Goal: Find specific page/section: Find specific page/section

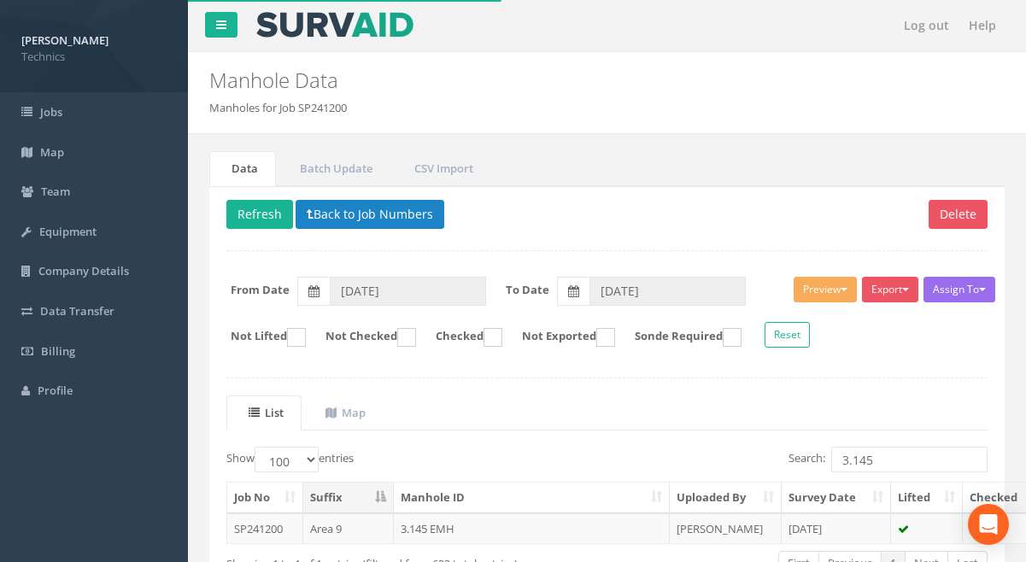
select select "100"
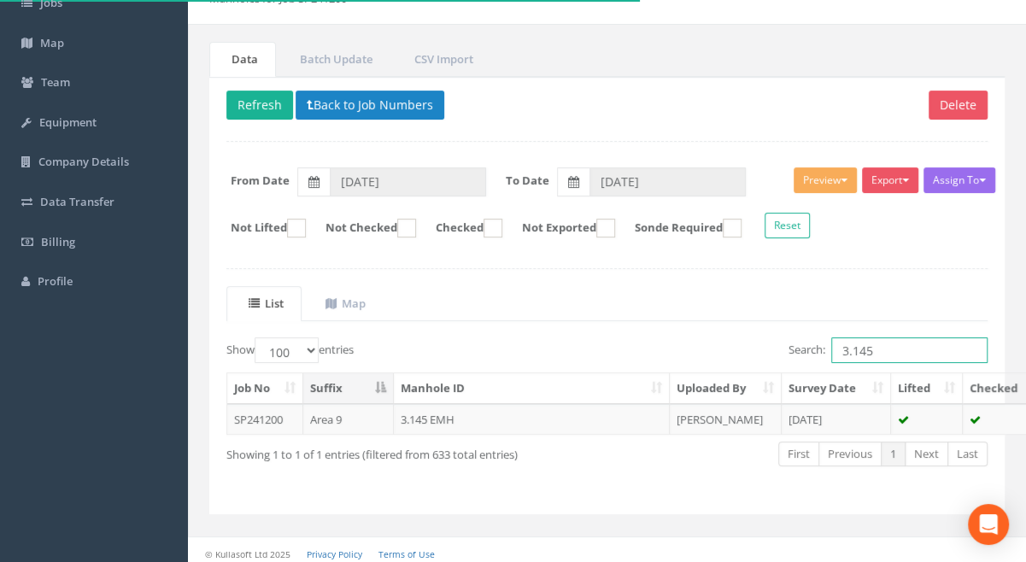
drag, startPoint x: 885, startPoint y: 350, endPoint x: 783, endPoint y: 341, distance: 102.9
click at [783, 341] on div "Search: 3.145" at bounding box center [804, 352] width 368 height 30
drag, startPoint x: 871, startPoint y: 348, endPoint x: 838, endPoint y: 348, distance: 33.3
click at [838, 348] on input "2.216" at bounding box center [909, 350] width 156 height 26
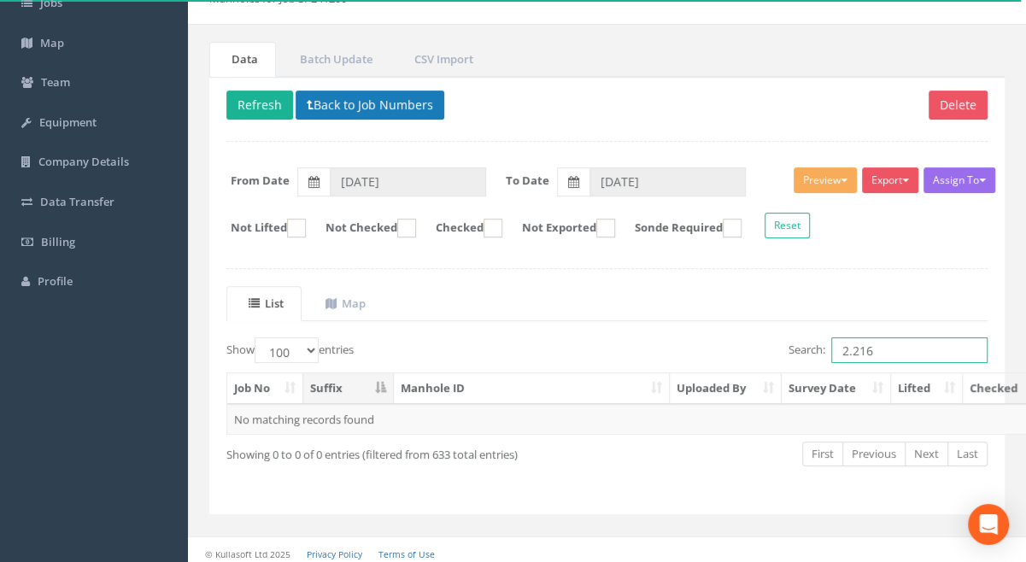
type input "2.216"
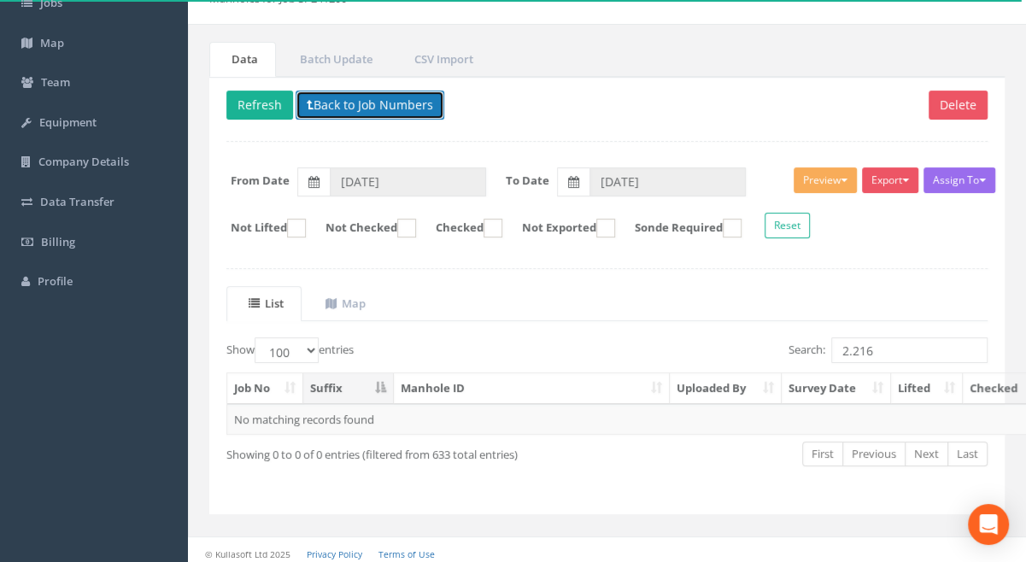
click at [376, 115] on button "Back to Job Numbers" at bounding box center [369, 105] width 149 height 29
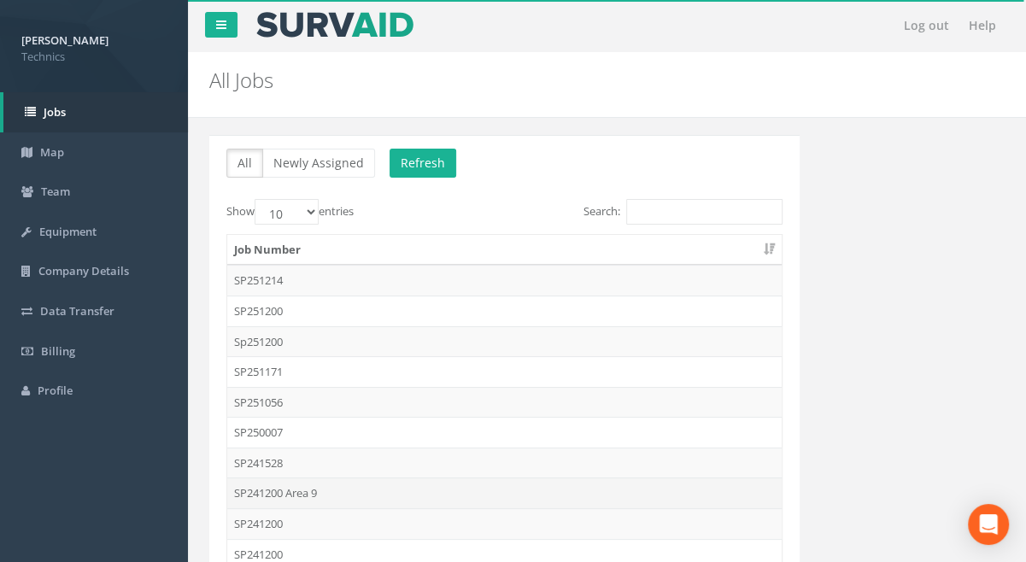
click at [279, 490] on td "SP241200 Area 9" at bounding box center [504, 492] width 554 height 31
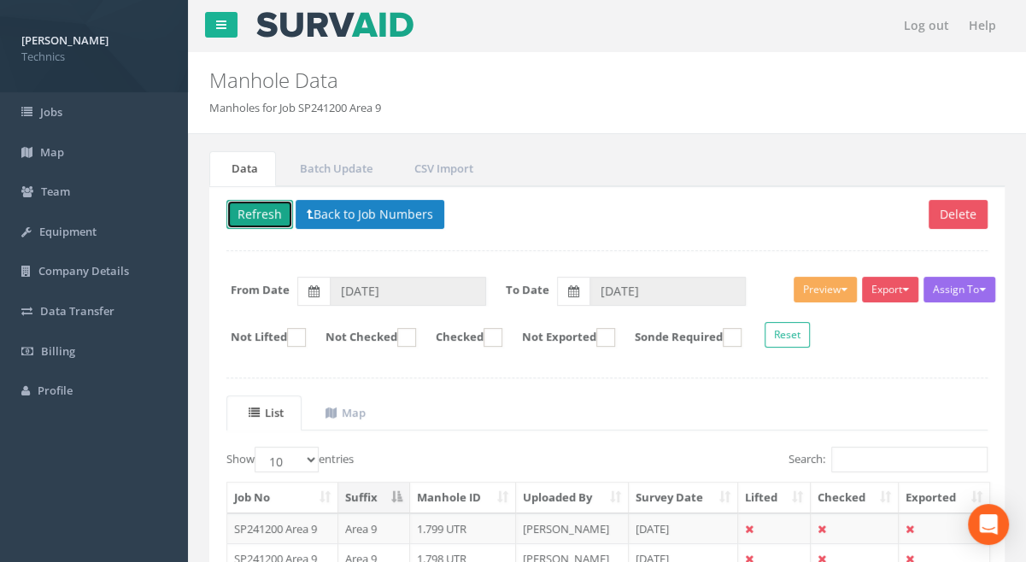
click at [262, 218] on button "Refresh" at bounding box center [259, 214] width 67 height 29
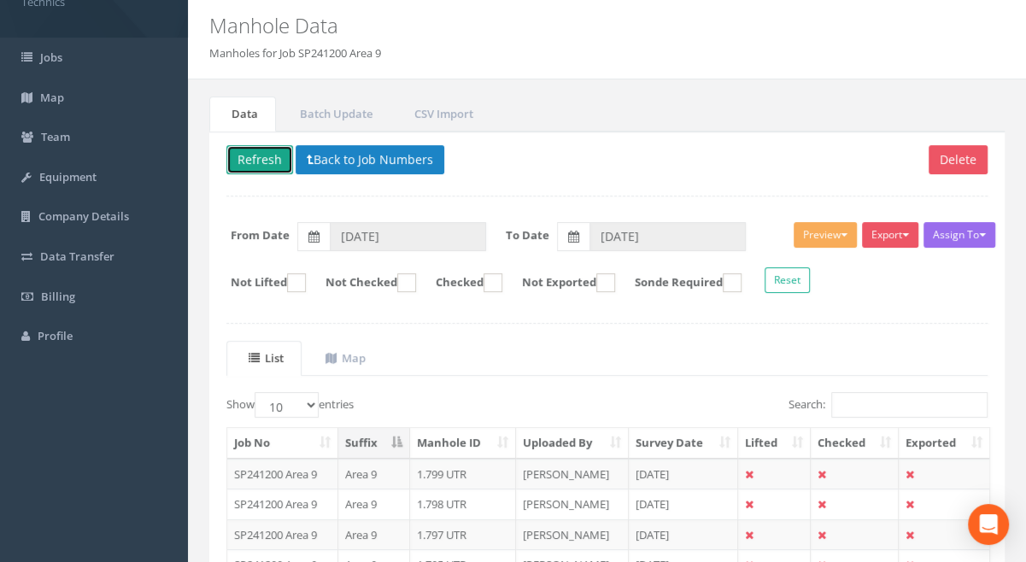
scroll to position [30, 0]
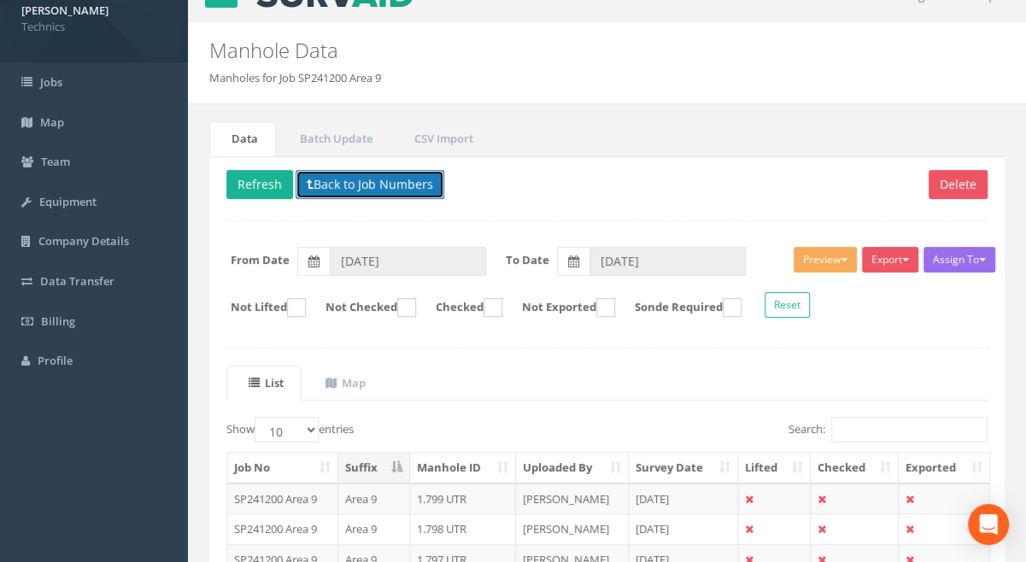
click at [353, 185] on button "Back to Job Numbers" at bounding box center [369, 184] width 149 height 29
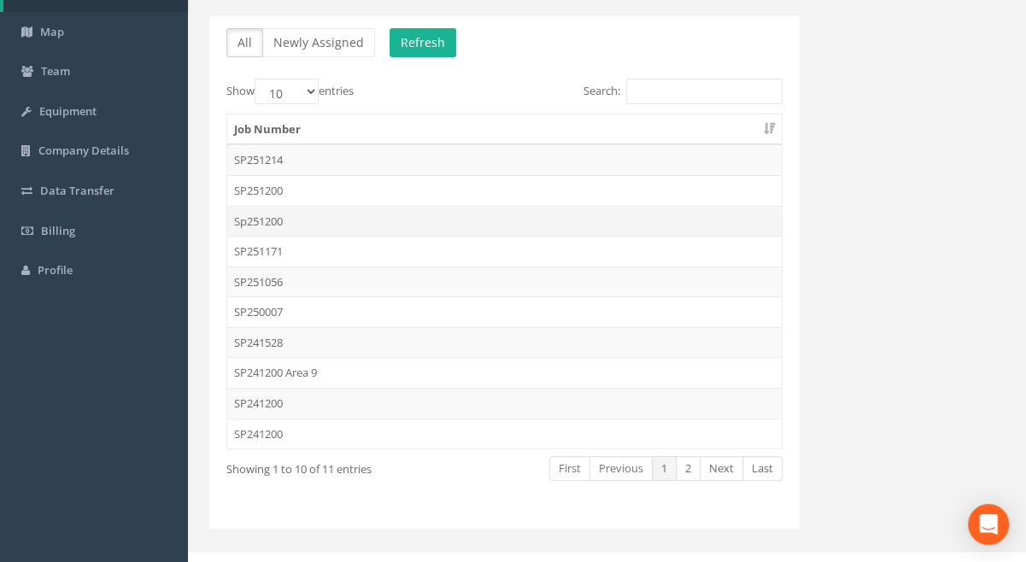
scroll to position [138, 0]
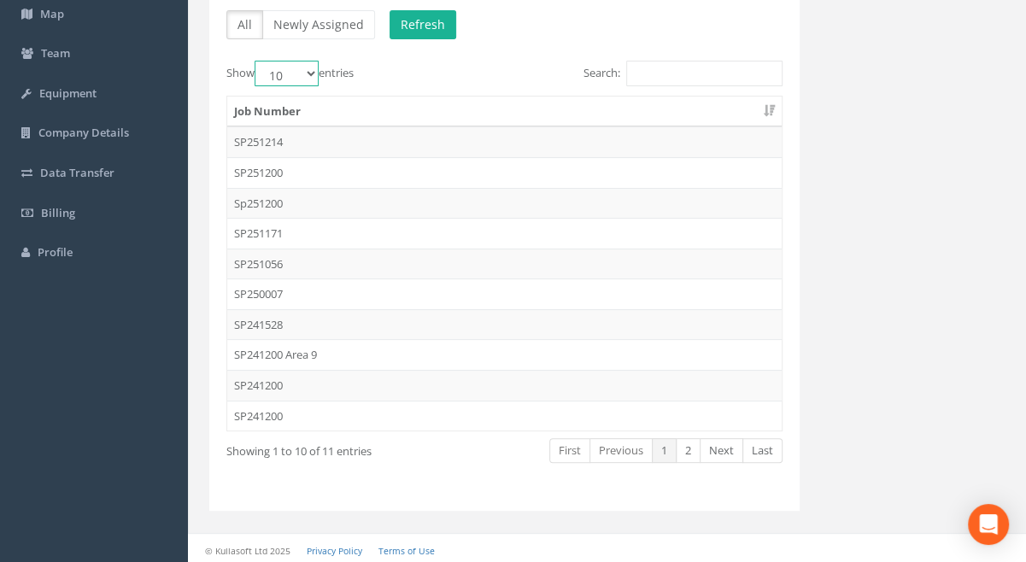
click at [312, 69] on select "10 25 50 100" at bounding box center [286, 74] width 64 height 26
select select "25"
click at [257, 61] on select "10 25 50 100" at bounding box center [286, 74] width 64 height 26
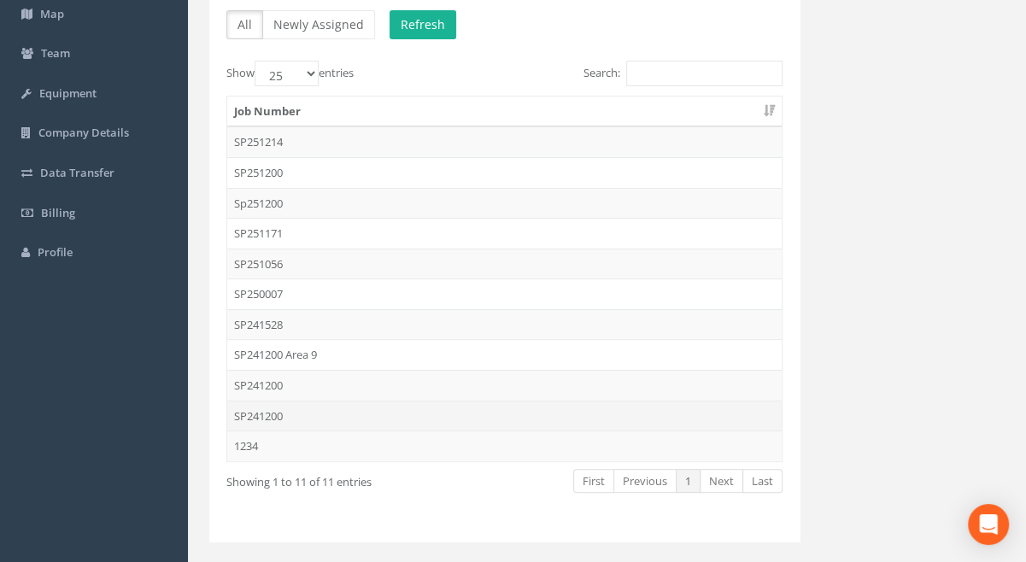
click at [260, 412] on td "SP241200" at bounding box center [504, 415] width 554 height 31
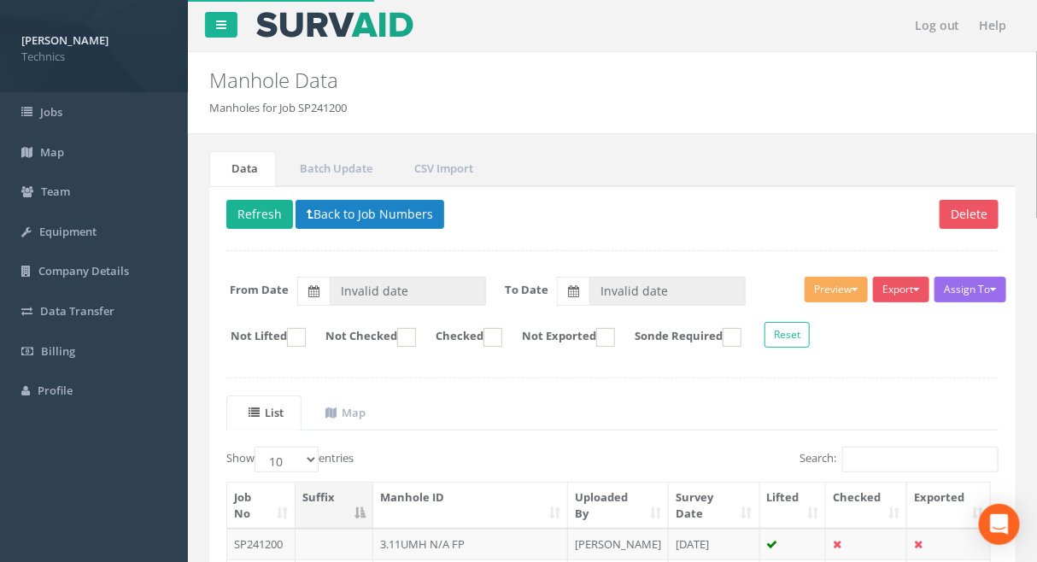
type input "[DATE]"
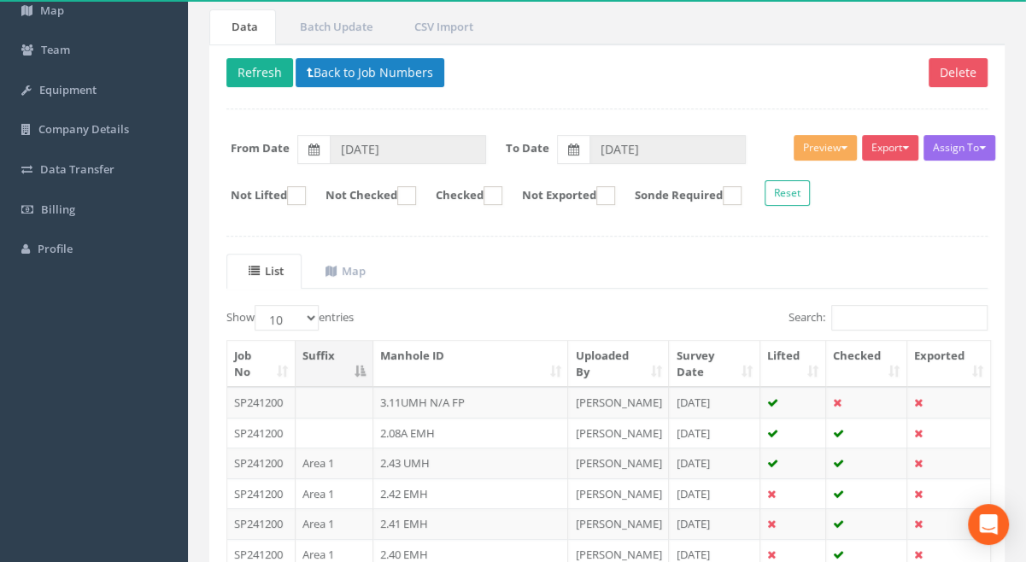
scroll to position [105, 0]
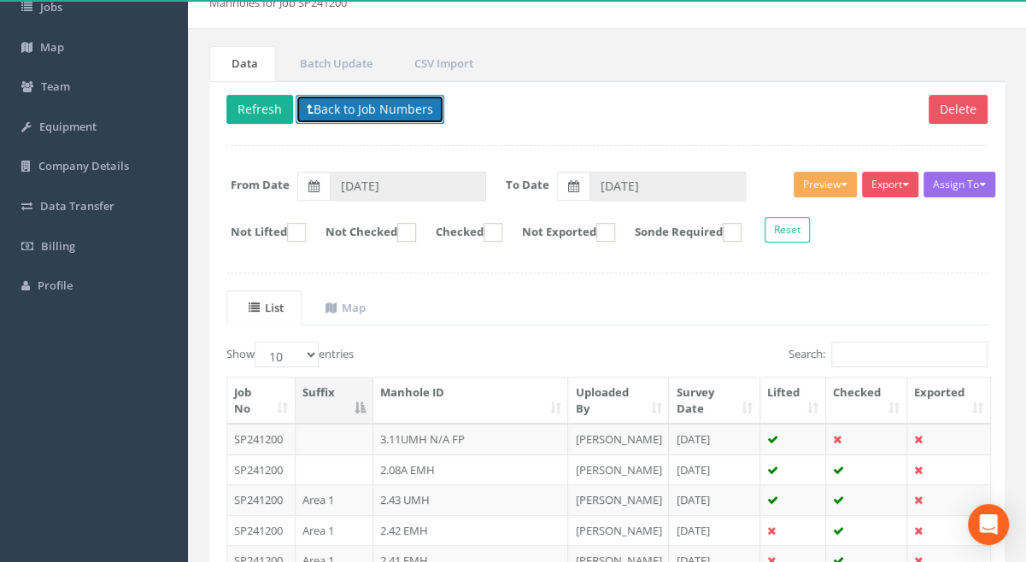
click at [342, 116] on button "Back to Job Numbers" at bounding box center [369, 109] width 149 height 29
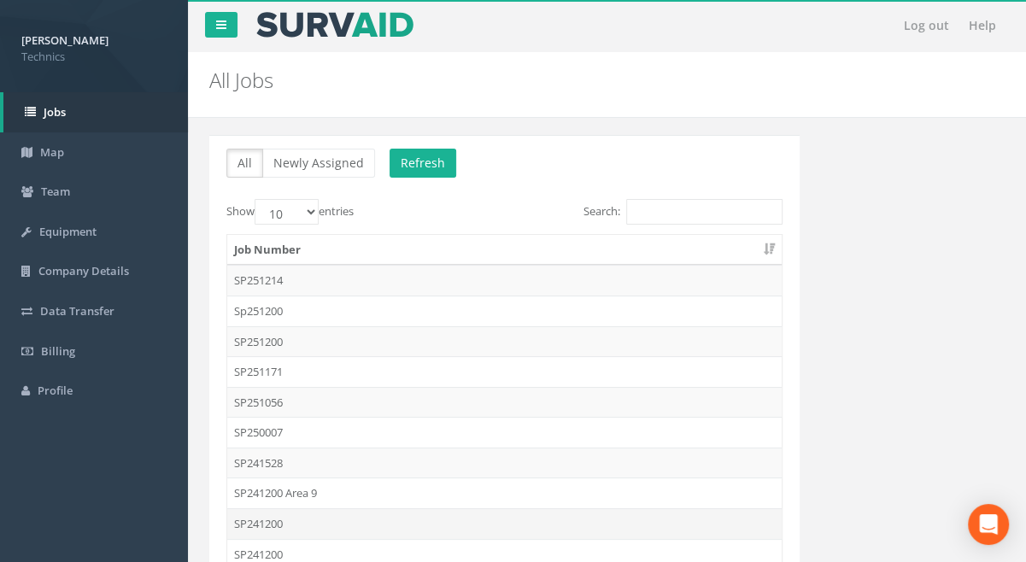
click at [271, 523] on td "SP241200" at bounding box center [504, 523] width 554 height 31
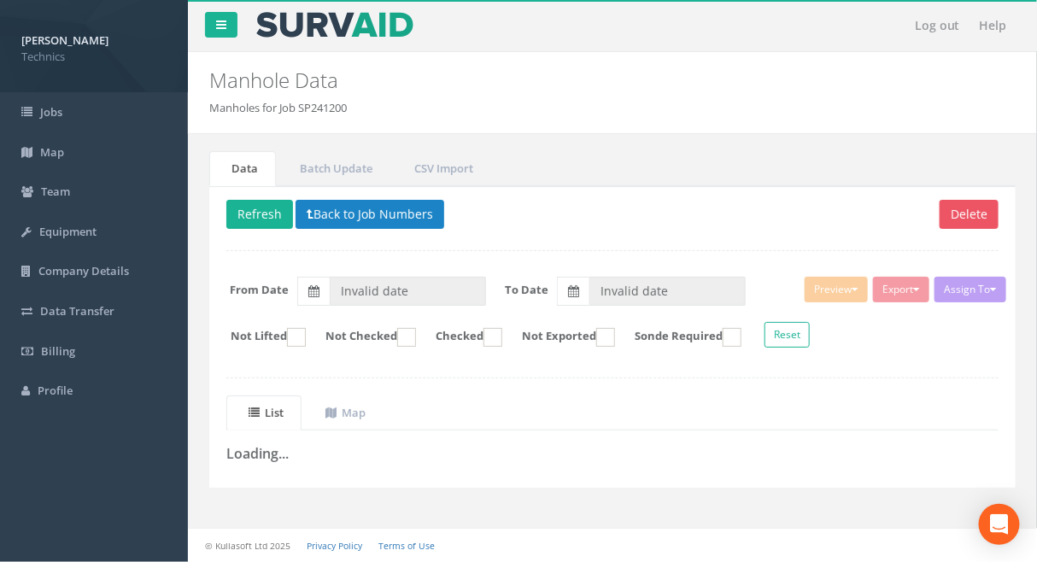
type input "[DATE]"
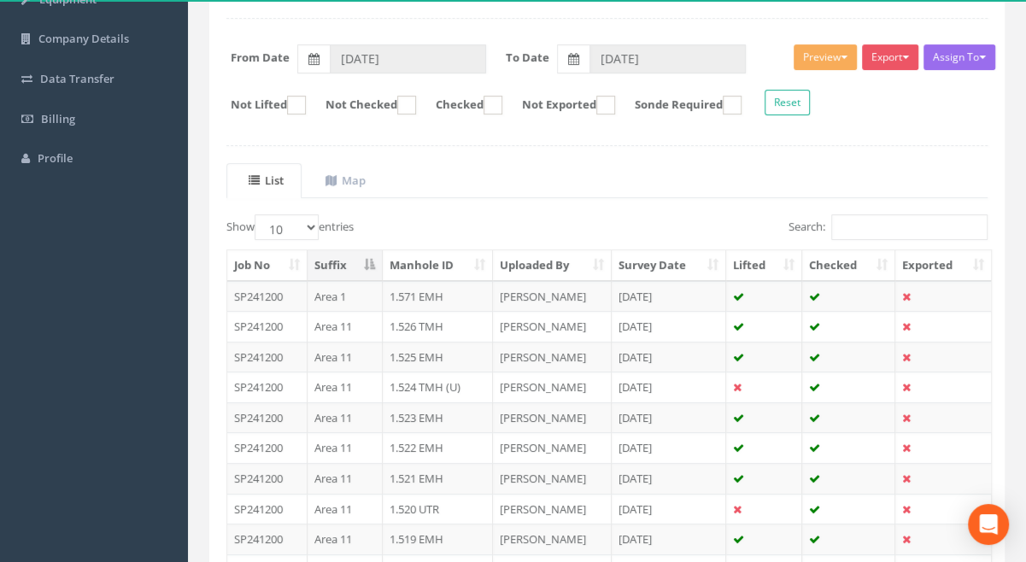
scroll to position [229, 0]
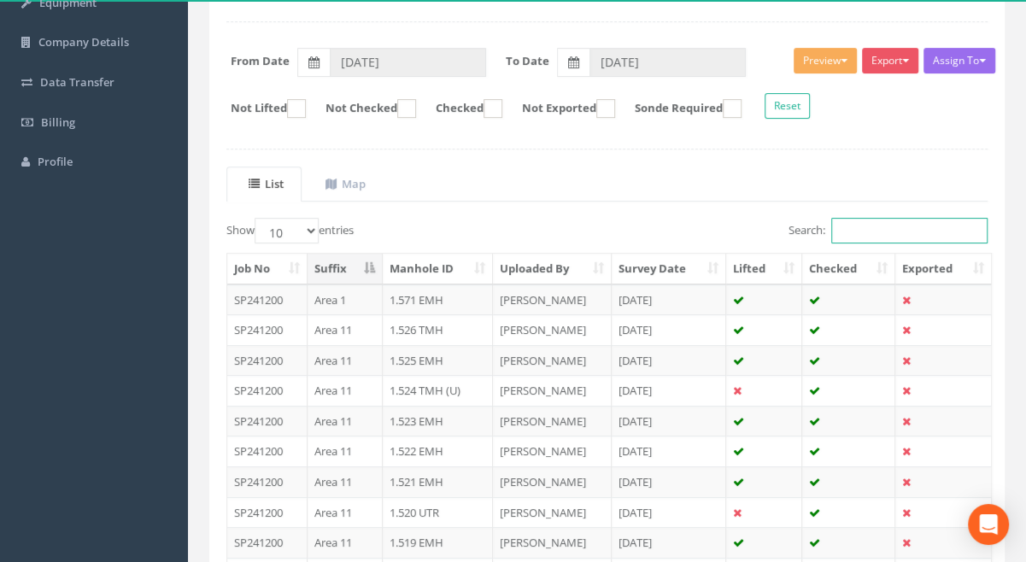
click at [845, 225] on input "Search:" at bounding box center [909, 231] width 156 height 26
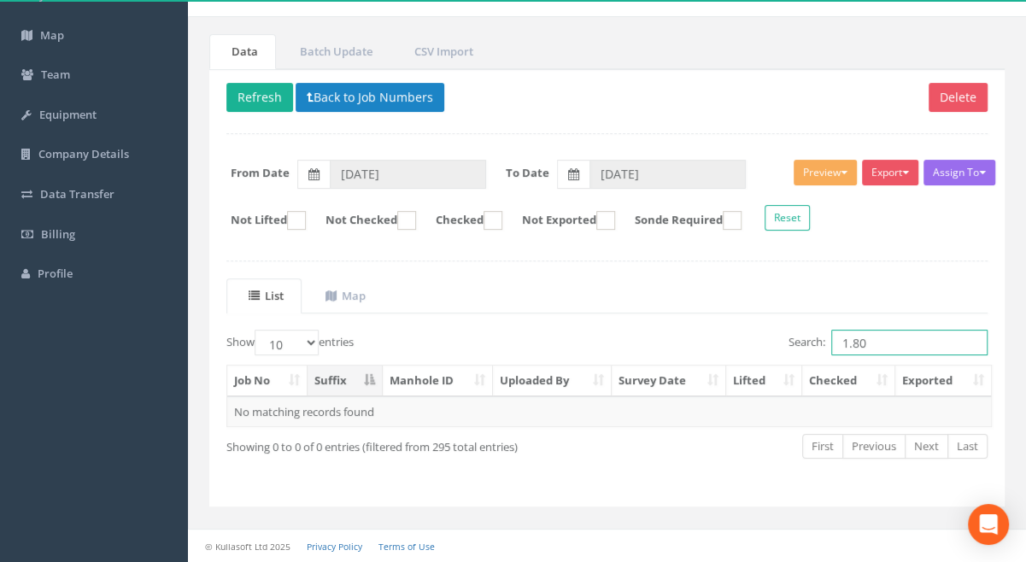
scroll to position [113, 0]
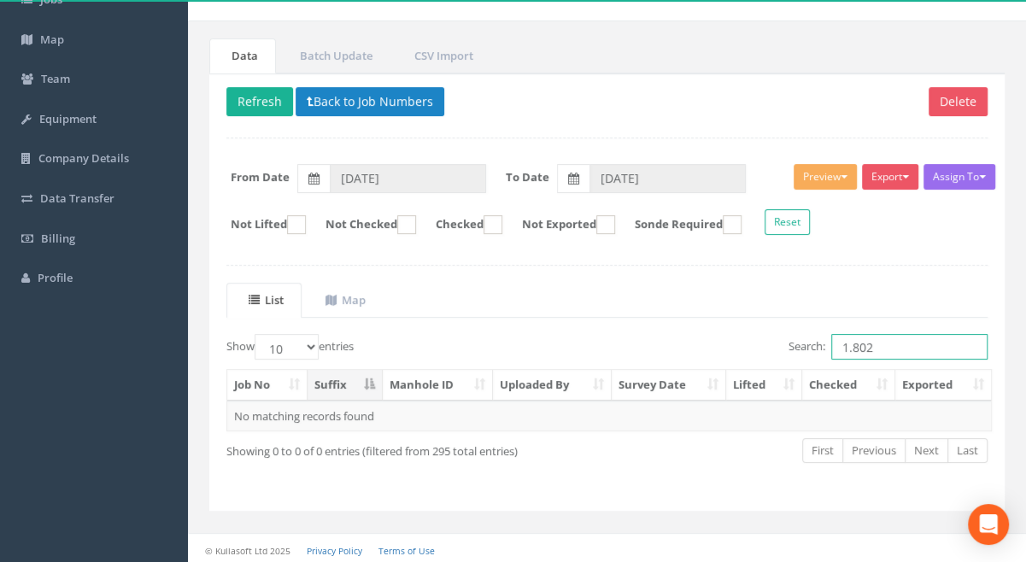
drag, startPoint x: 872, startPoint y: 347, endPoint x: 840, endPoint y: 344, distance: 31.7
click at [839, 345] on input "1.802" at bounding box center [909, 347] width 156 height 26
type input "1.802"
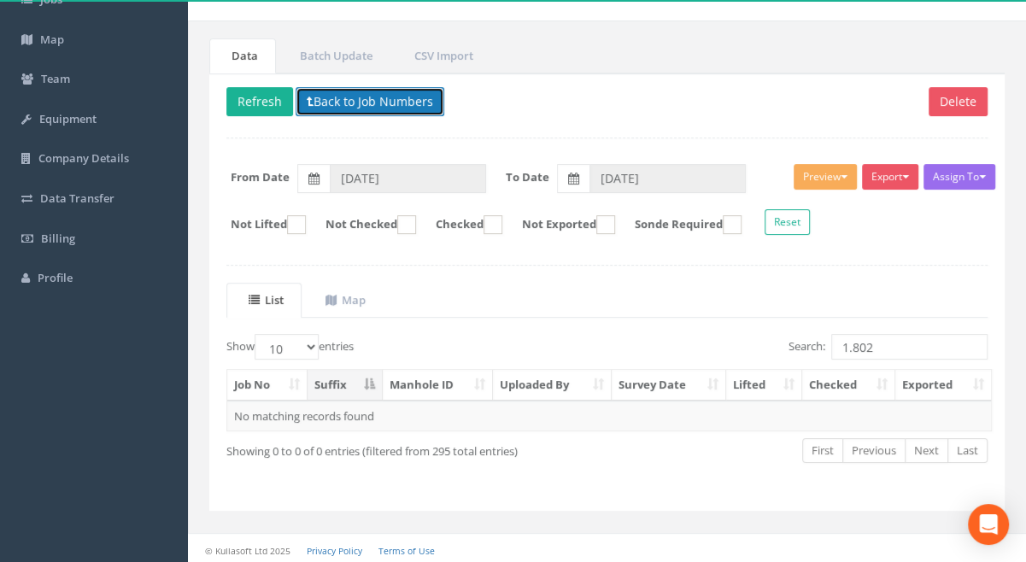
click at [354, 99] on button "Back to Job Numbers" at bounding box center [369, 101] width 149 height 29
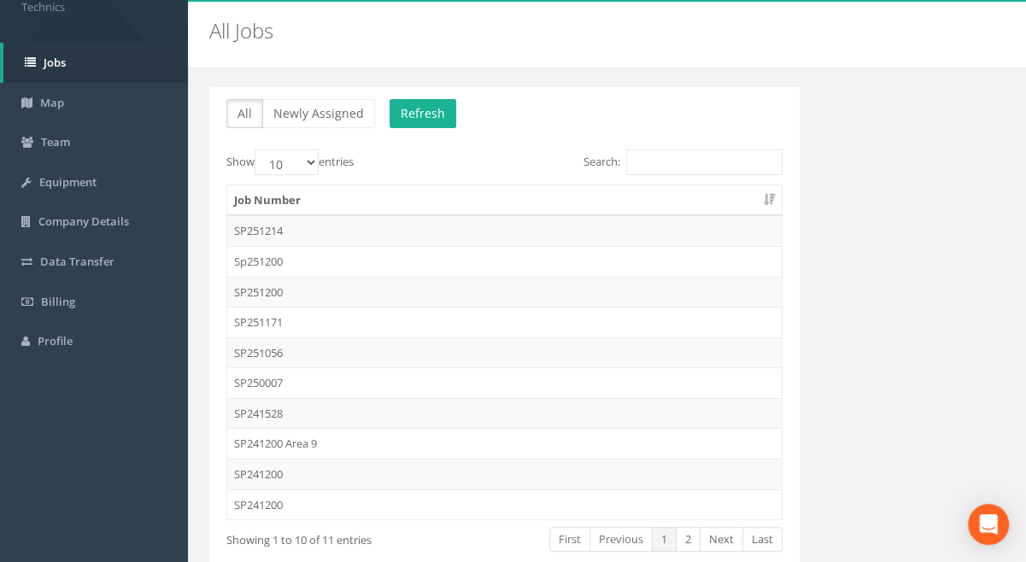
scroll to position [77, 0]
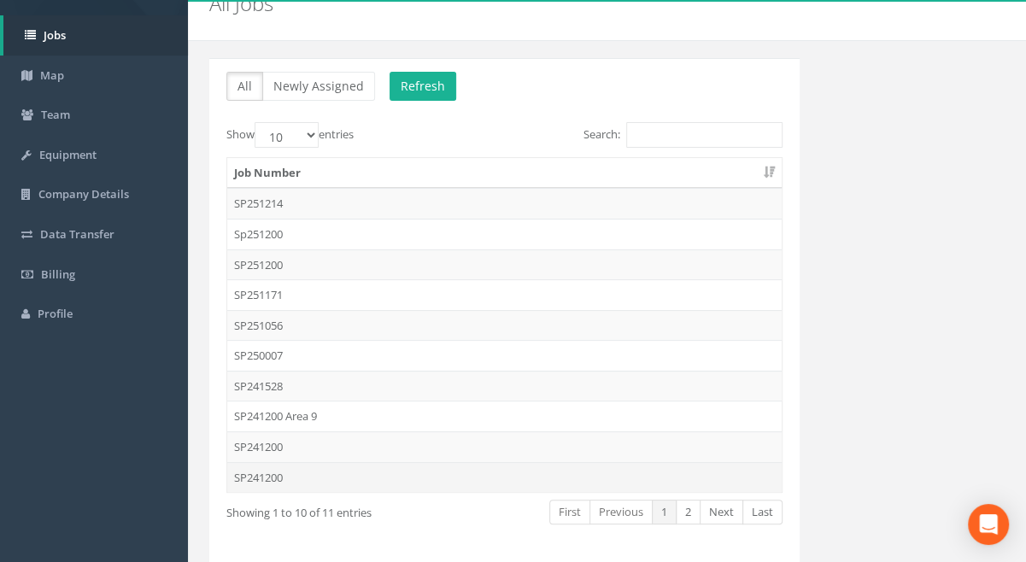
click at [261, 476] on td "SP241200" at bounding box center [504, 477] width 554 height 31
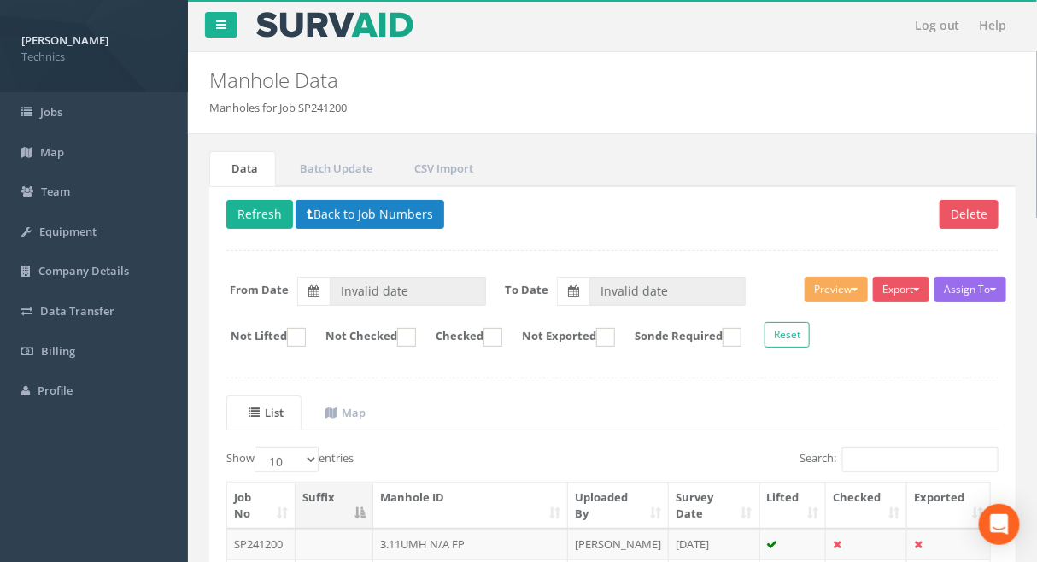
type input "[DATE]"
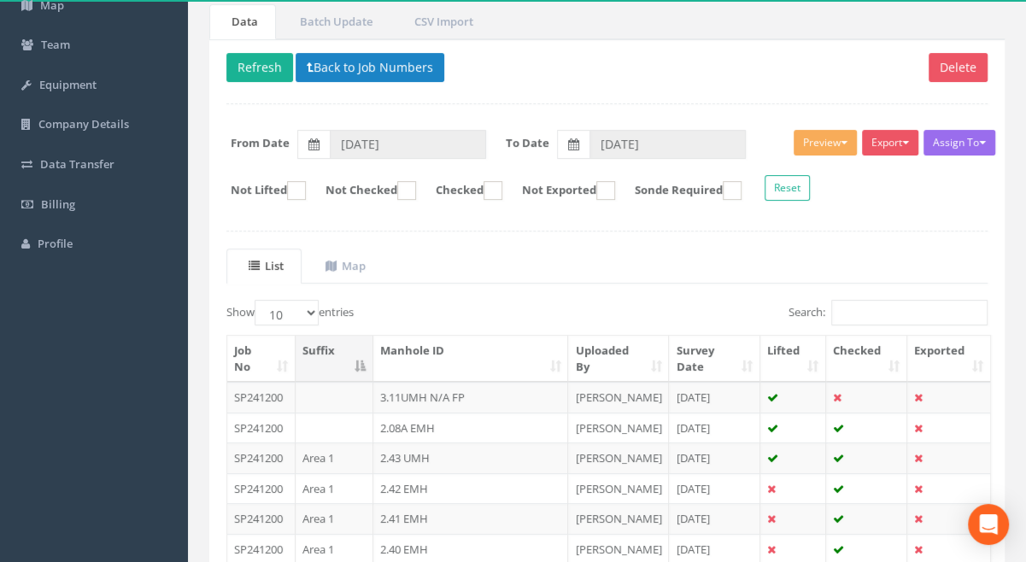
scroll to position [155, 0]
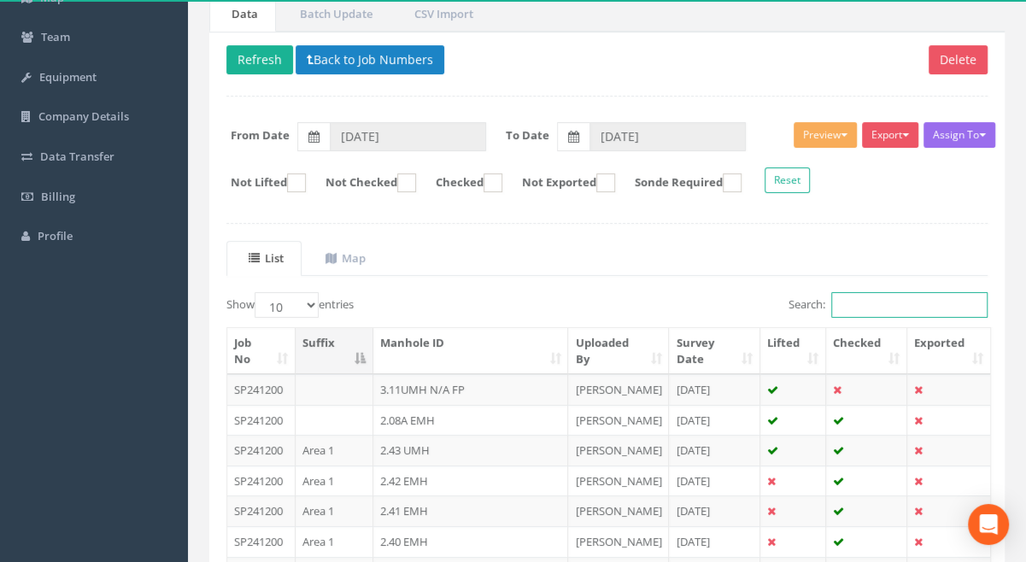
click at [881, 301] on input "Search:" at bounding box center [909, 305] width 156 height 26
paste input "1.802"
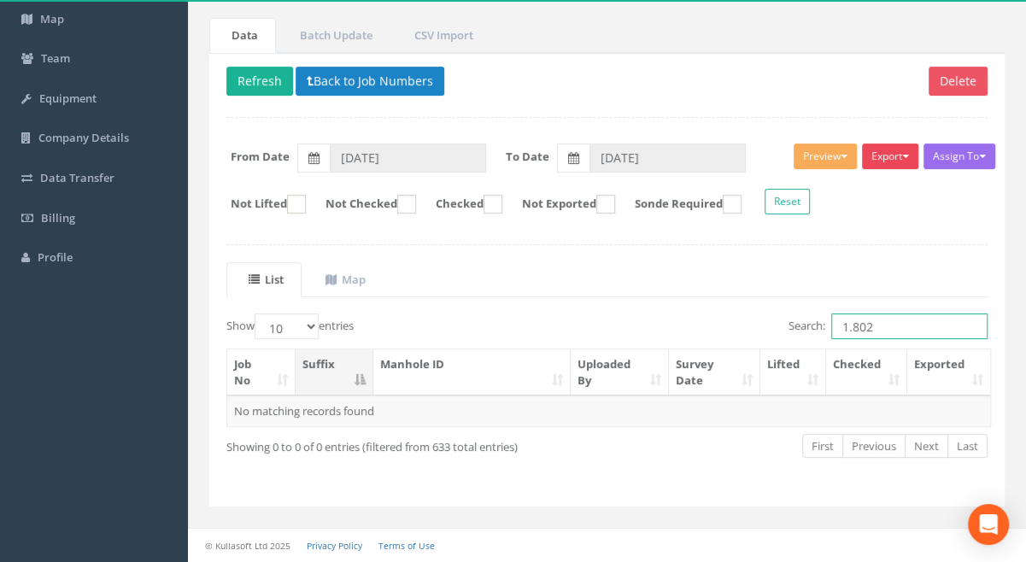
scroll to position [128, 0]
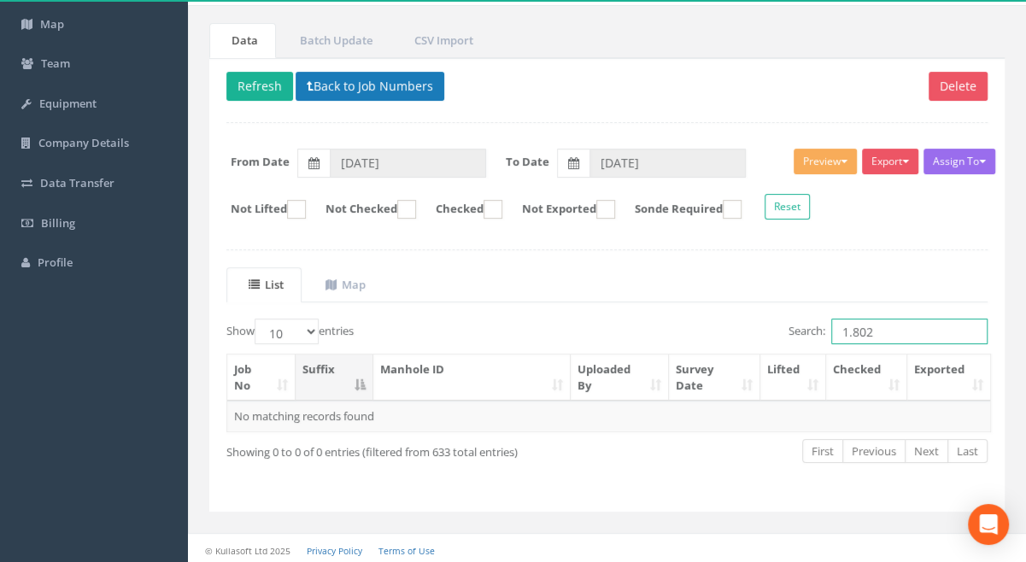
type input "1.802"
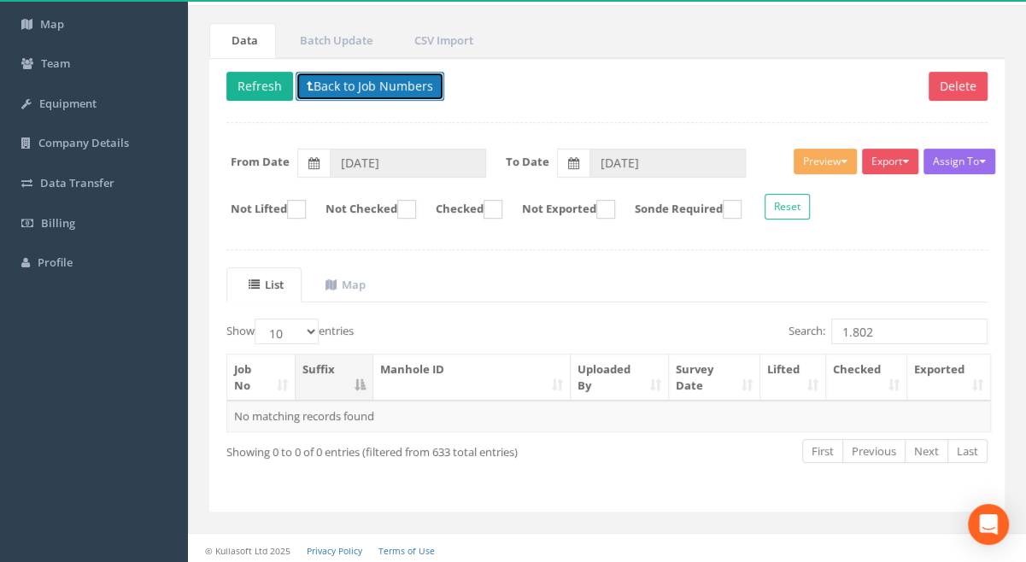
click at [355, 87] on button "Back to Job Numbers" at bounding box center [369, 86] width 149 height 29
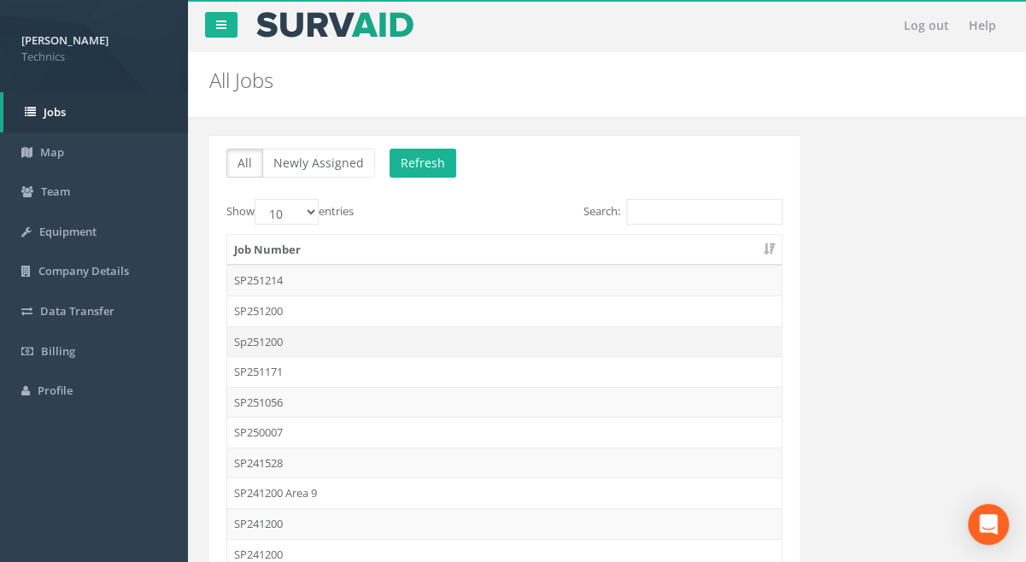
click at [264, 340] on td "Sp251200" at bounding box center [504, 341] width 554 height 31
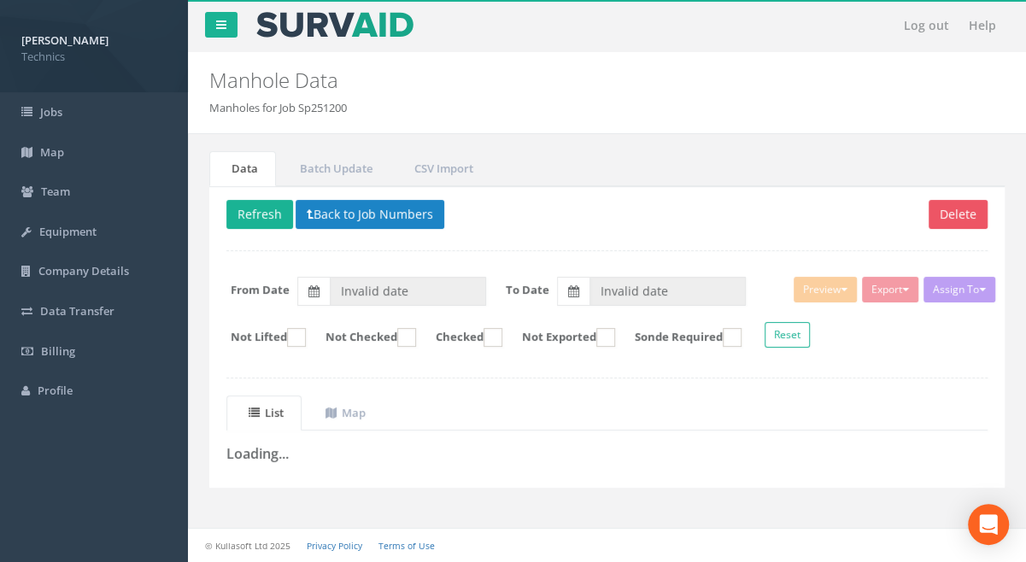
type input "[DATE]"
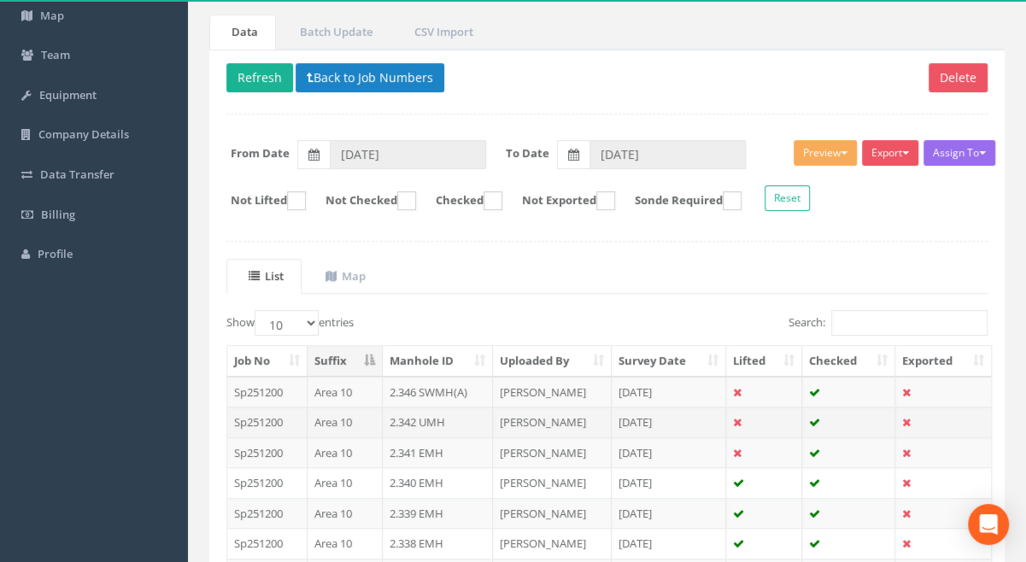
scroll to position [155, 0]
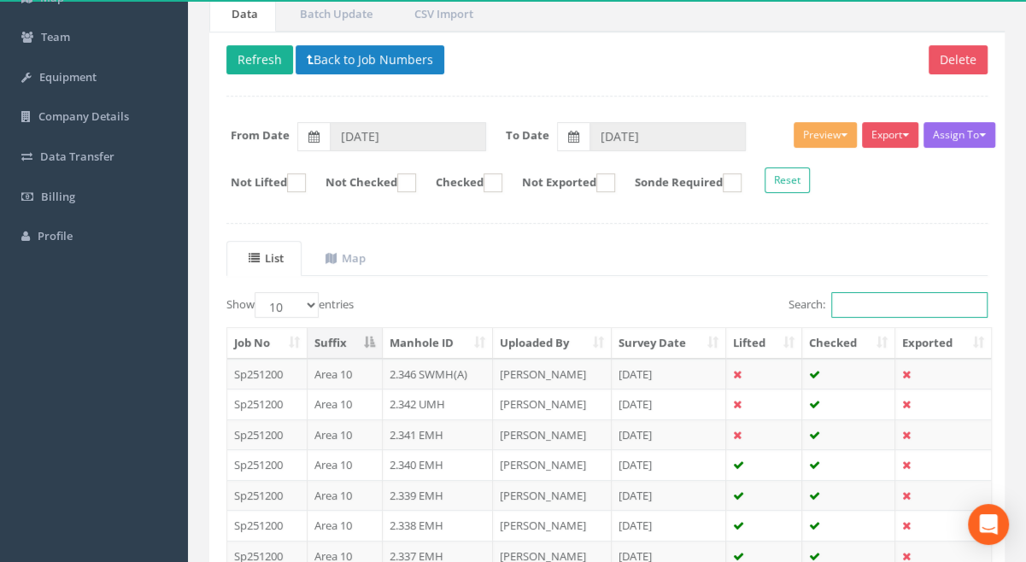
click at [875, 303] on input "Search:" at bounding box center [909, 305] width 156 height 26
paste input "1.802"
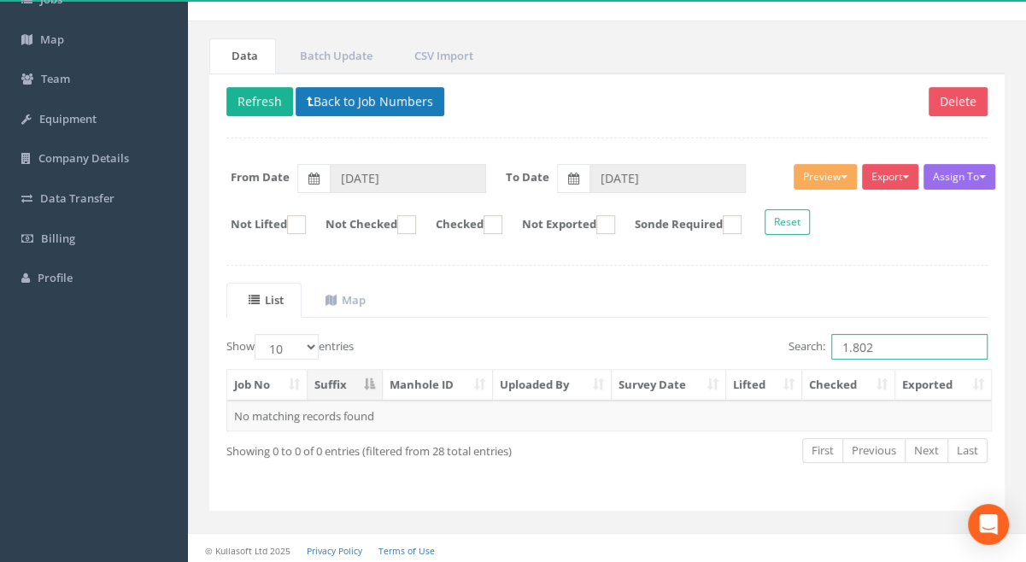
type input "1.802"
click at [364, 102] on button "Back to Job Numbers" at bounding box center [369, 101] width 149 height 29
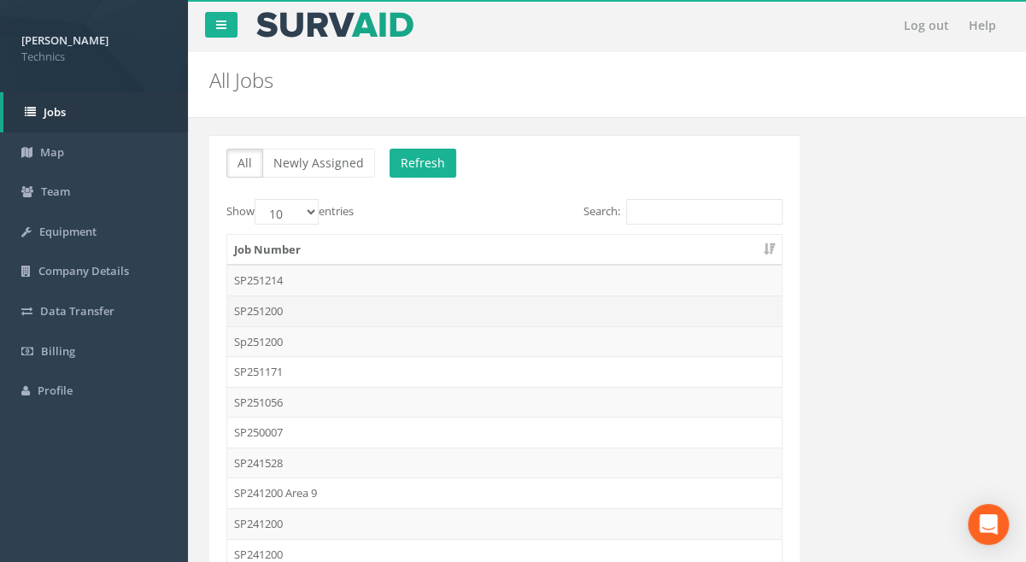
click at [258, 308] on td "SP251200" at bounding box center [504, 310] width 554 height 31
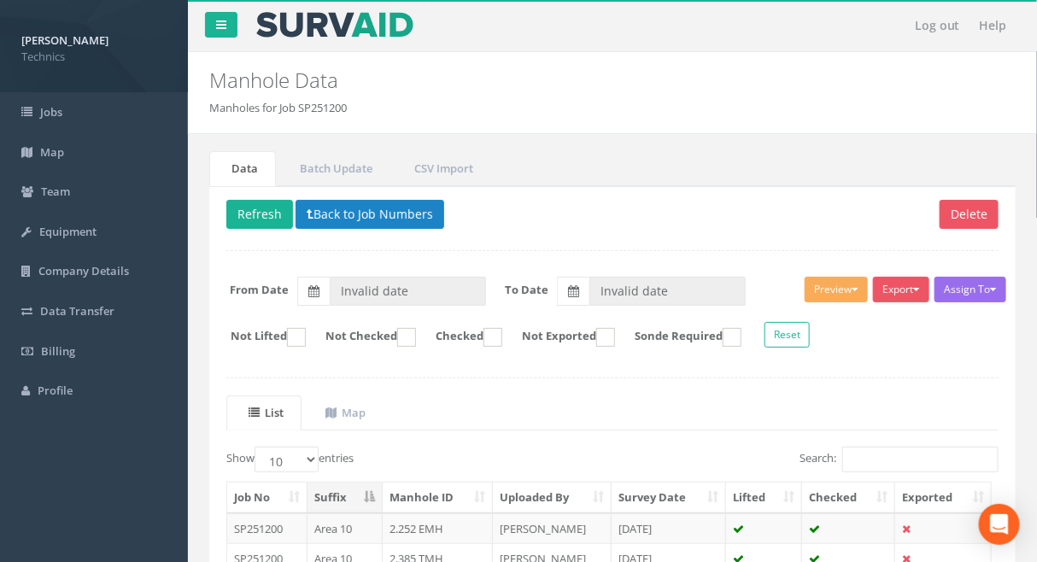
type input "[DATE]"
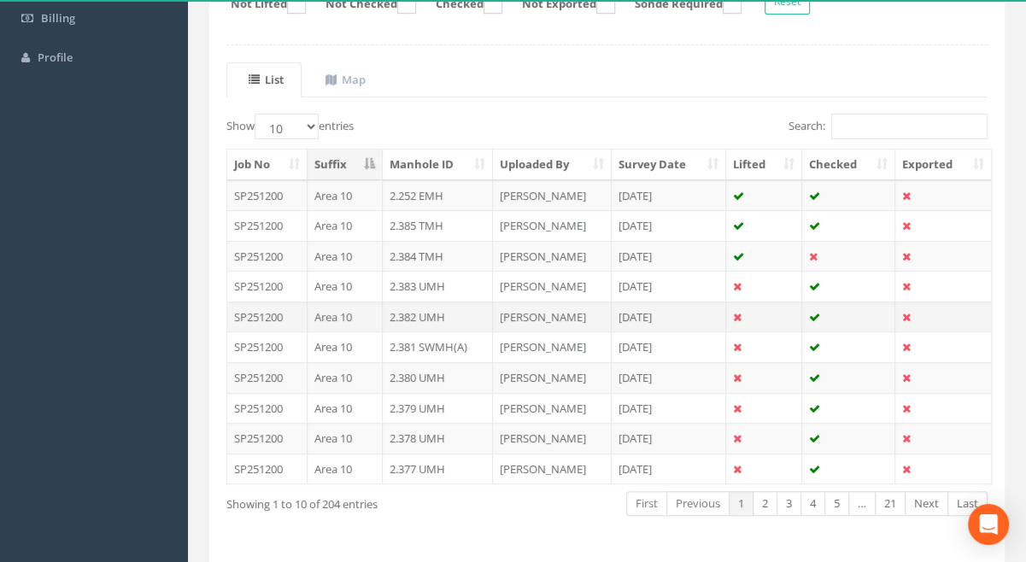
scroll to position [307, 0]
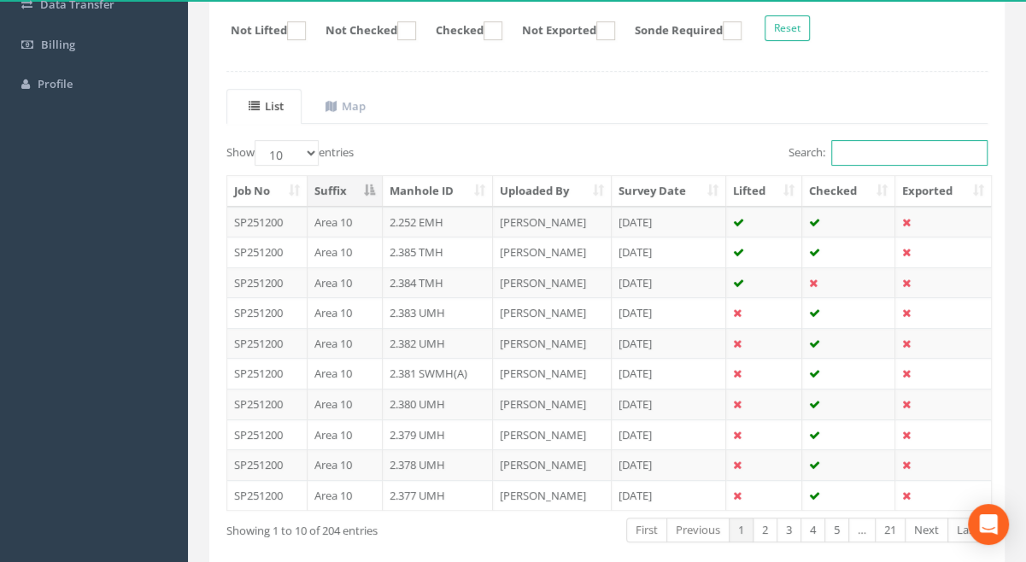
click at [868, 154] on input "Search:" at bounding box center [909, 153] width 156 height 26
paste input "1.802"
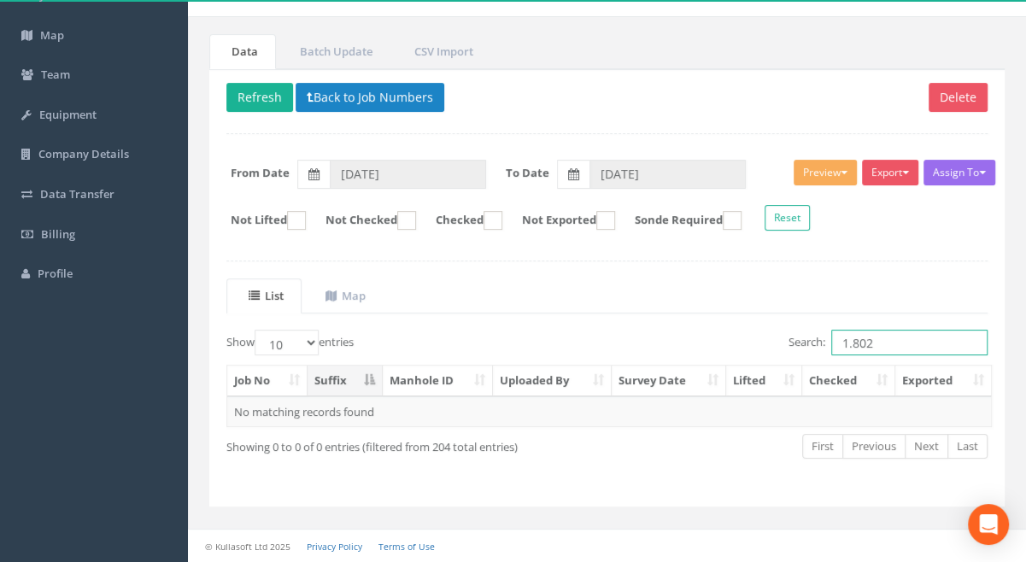
scroll to position [113, 0]
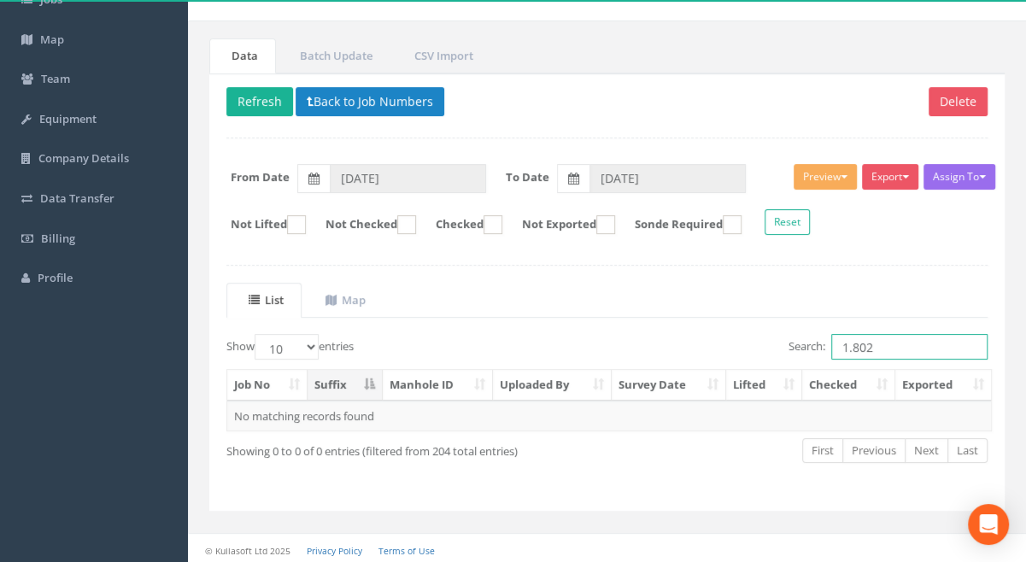
type input "1.802"
